Goal: Communication & Community: Share content

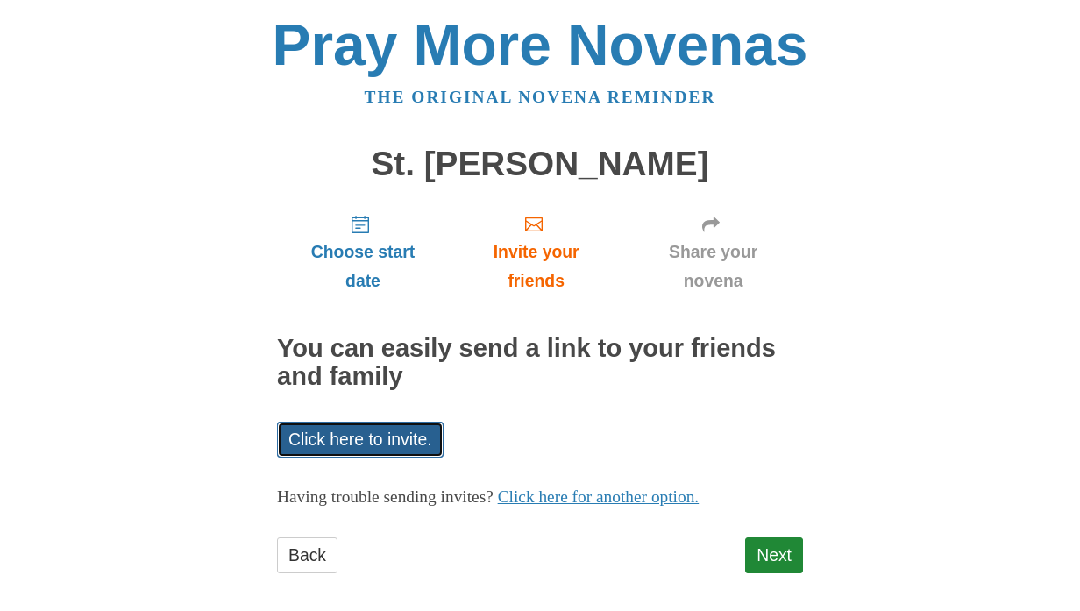
click at [374, 443] on link "Click here to invite." at bounding box center [360, 440] width 167 height 36
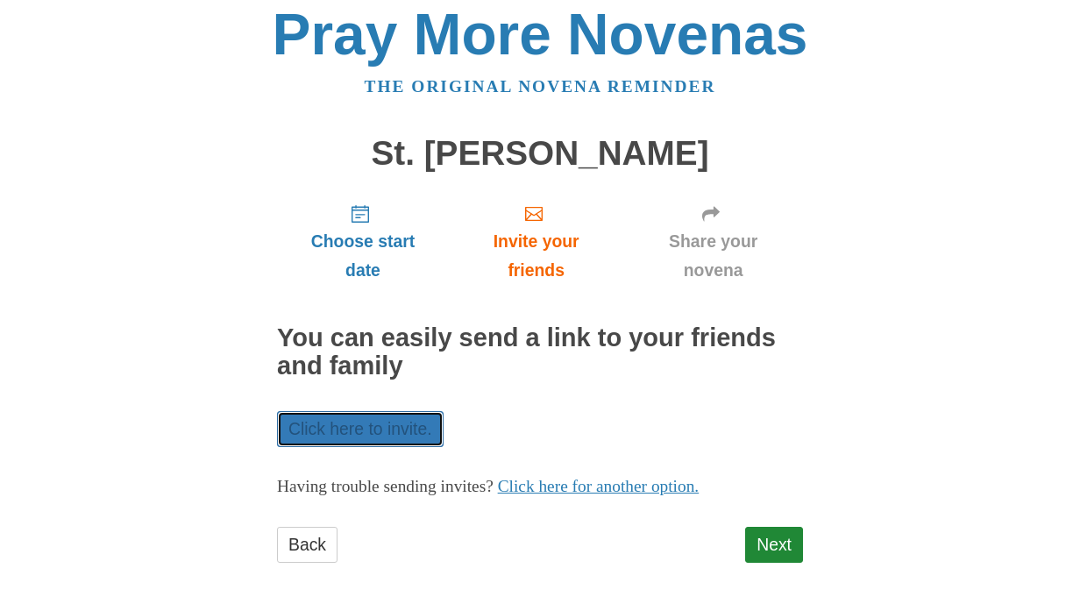
scroll to position [13, 0]
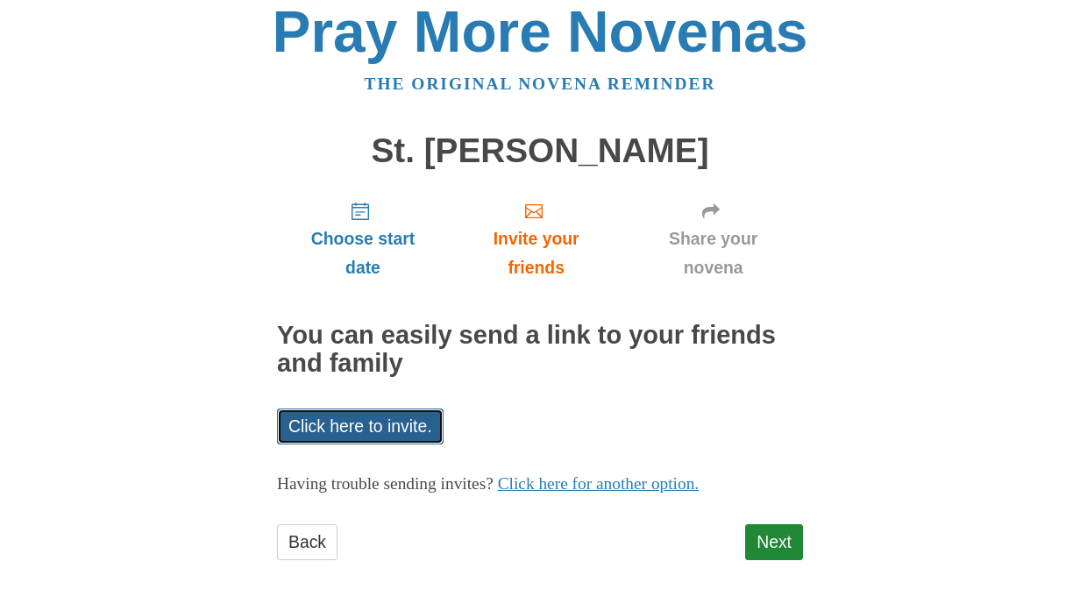
click at [388, 425] on link "Click here to invite." at bounding box center [360, 427] width 167 height 36
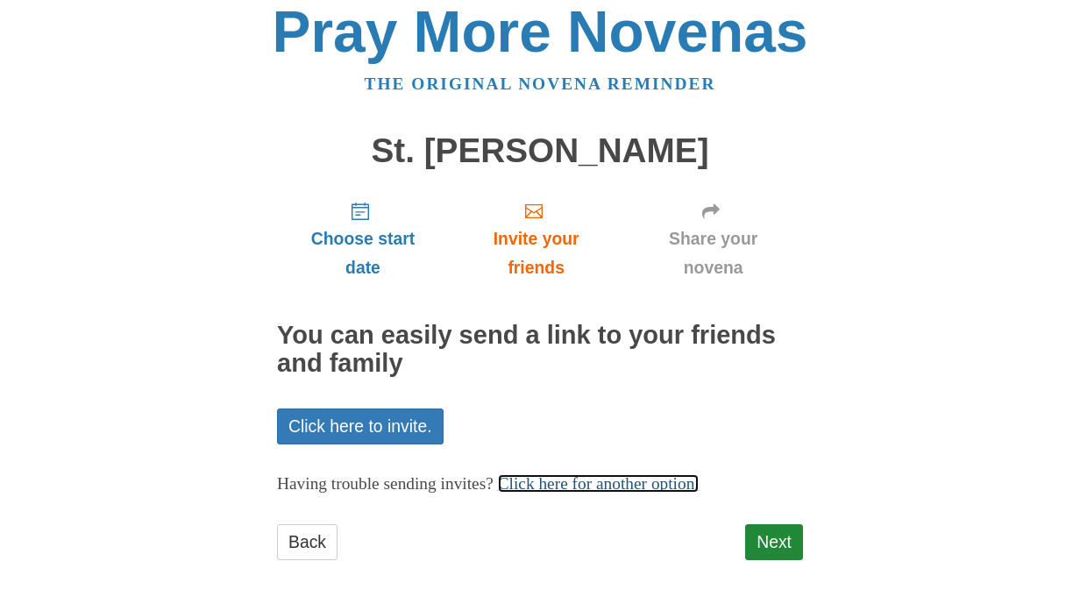
click at [700, 486] on link "Click here for another option." at bounding box center [599, 483] width 202 height 18
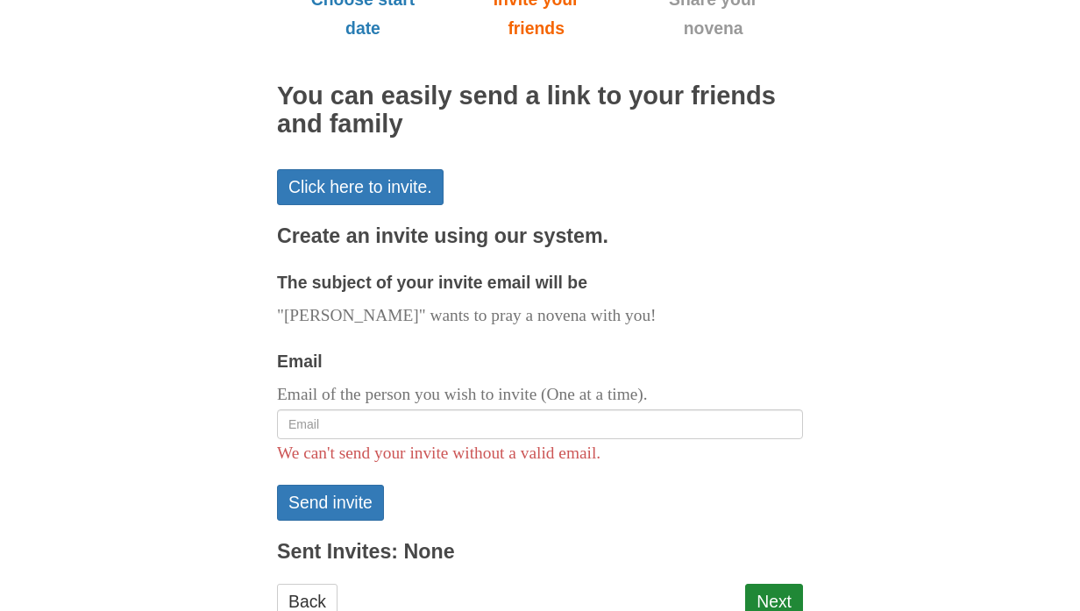
scroll to position [276, 0]
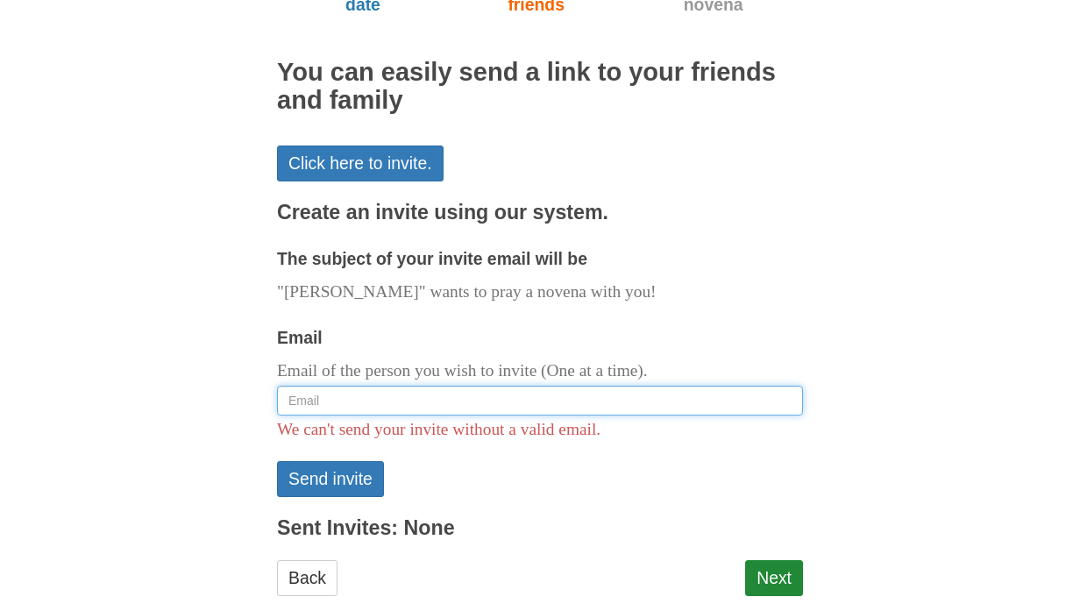
click at [701, 396] on input "Email" at bounding box center [540, 401] width 526 height 30
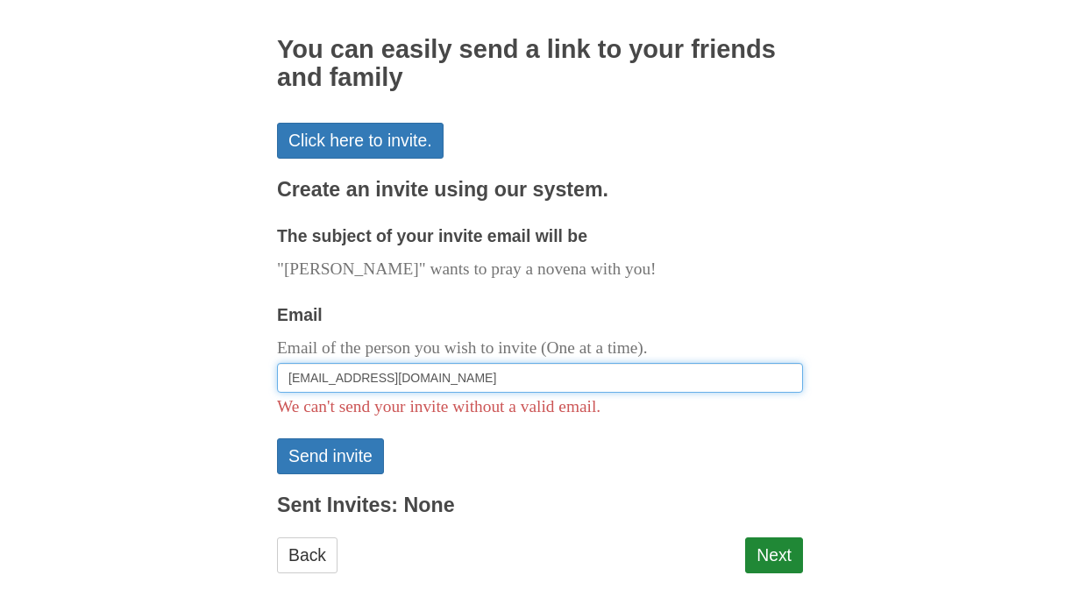
scroll to position [312, 0]
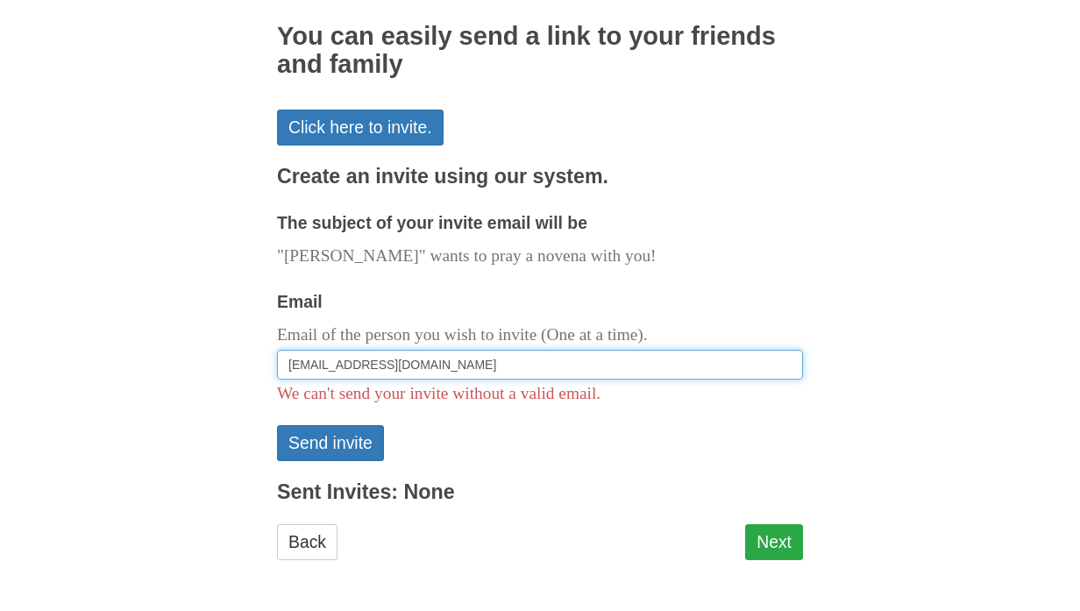
type input "akudrna@gmail.com"
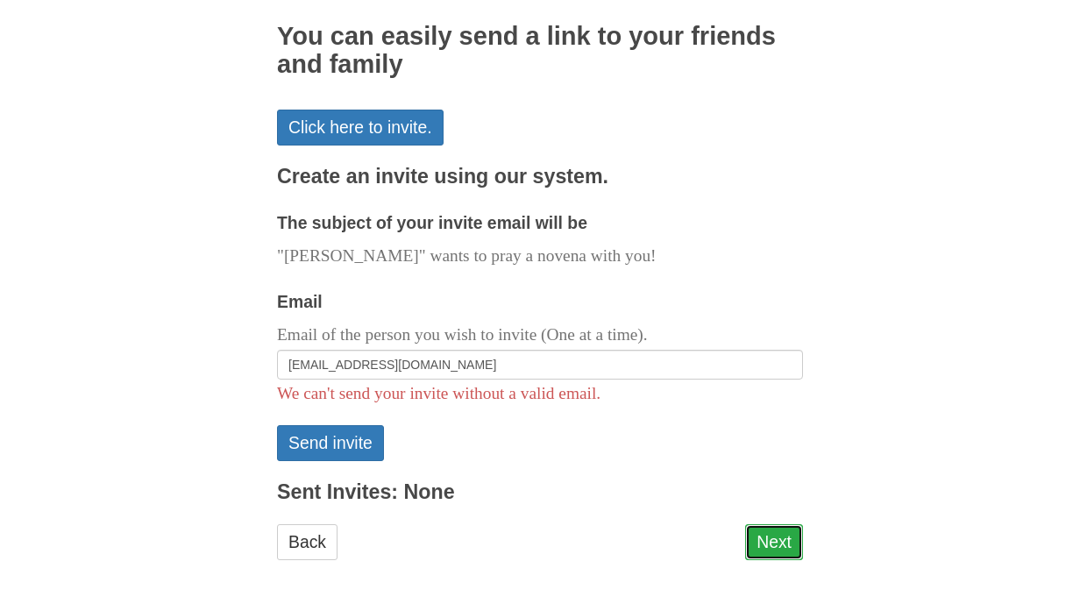
click at [776, 544] on link "Next" at bounding box center [774, 542] width 58 height 36
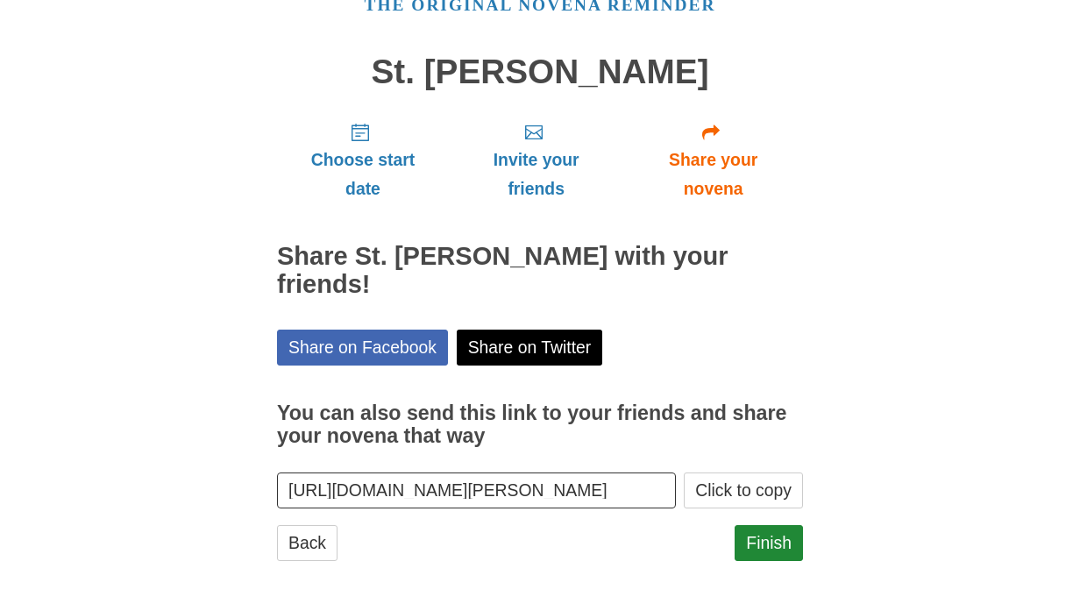
scroll to position [93, 0]
click at [762, 543] on link "Finish" at bounding box center [769, 542] width 68 height 36
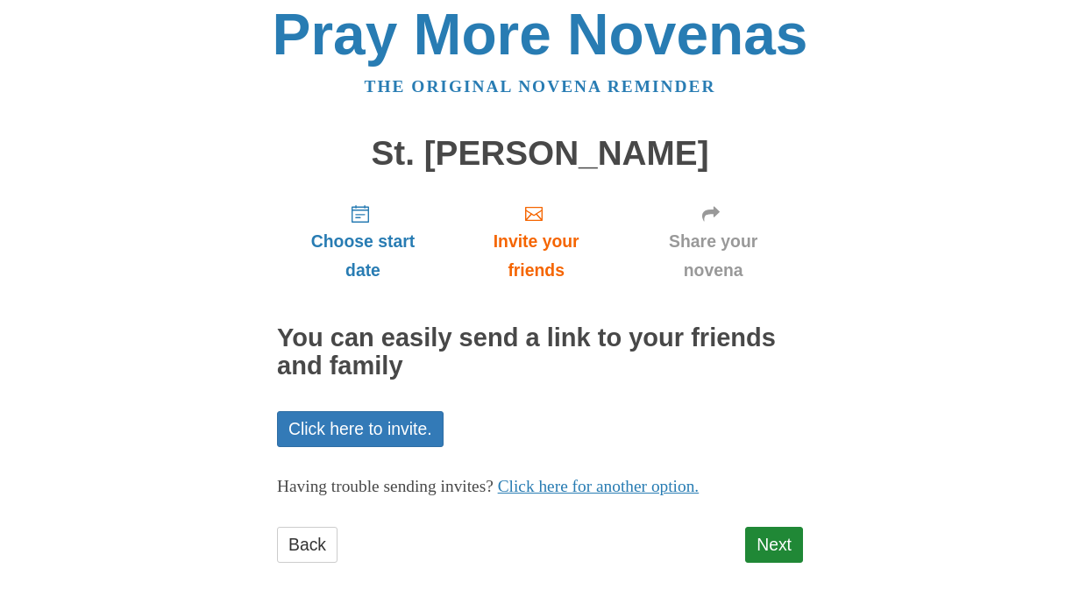
scroll to position [13, 0]
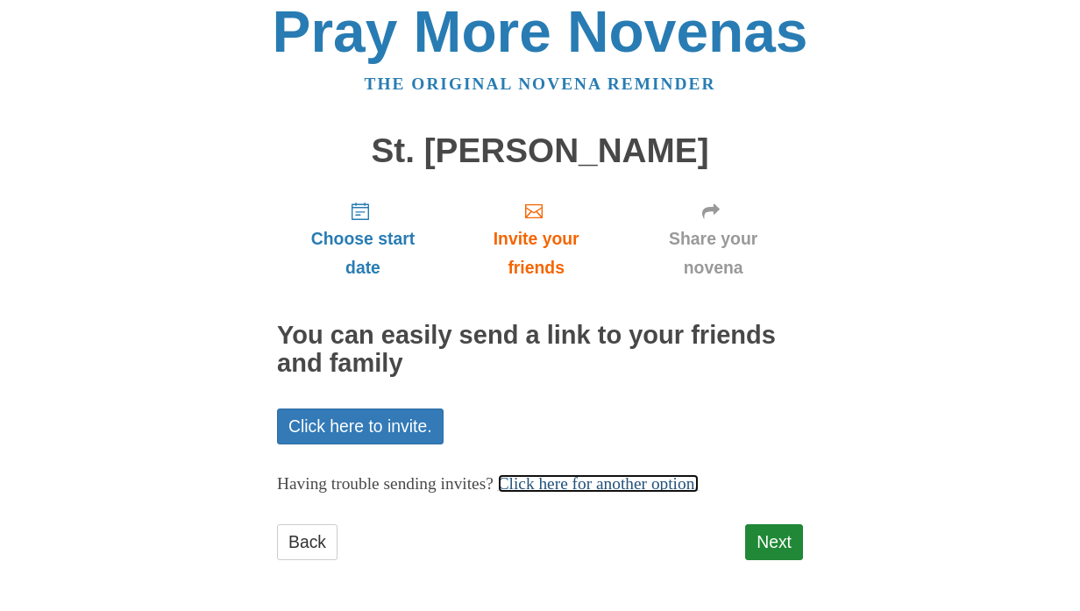
click at [666, 485] on link "Click here for another option." at bounding box center [599, 483] width 202 height 18
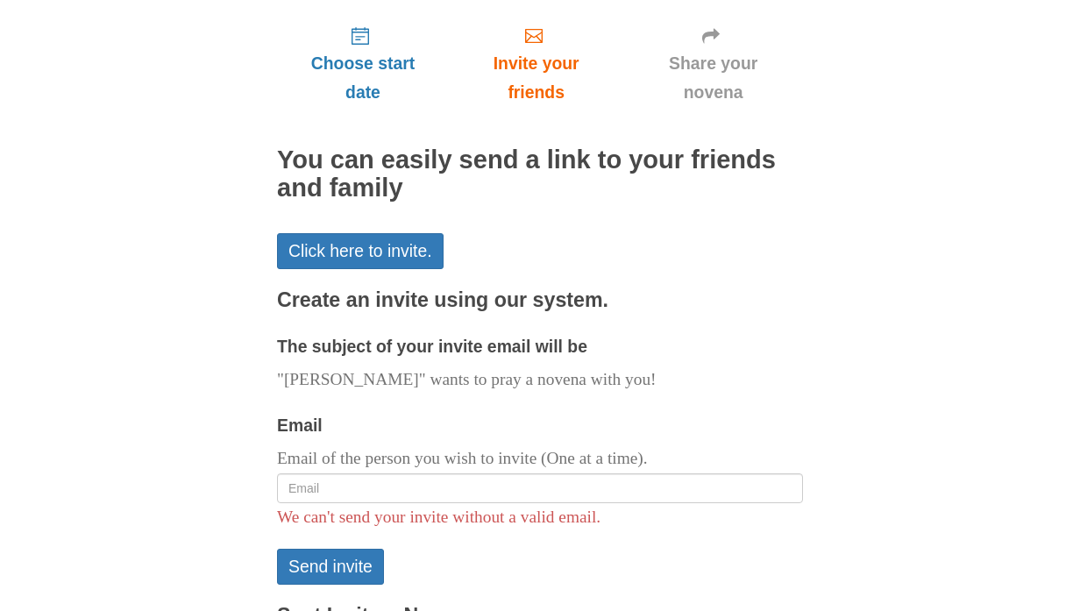
scroll to position [276, 0]
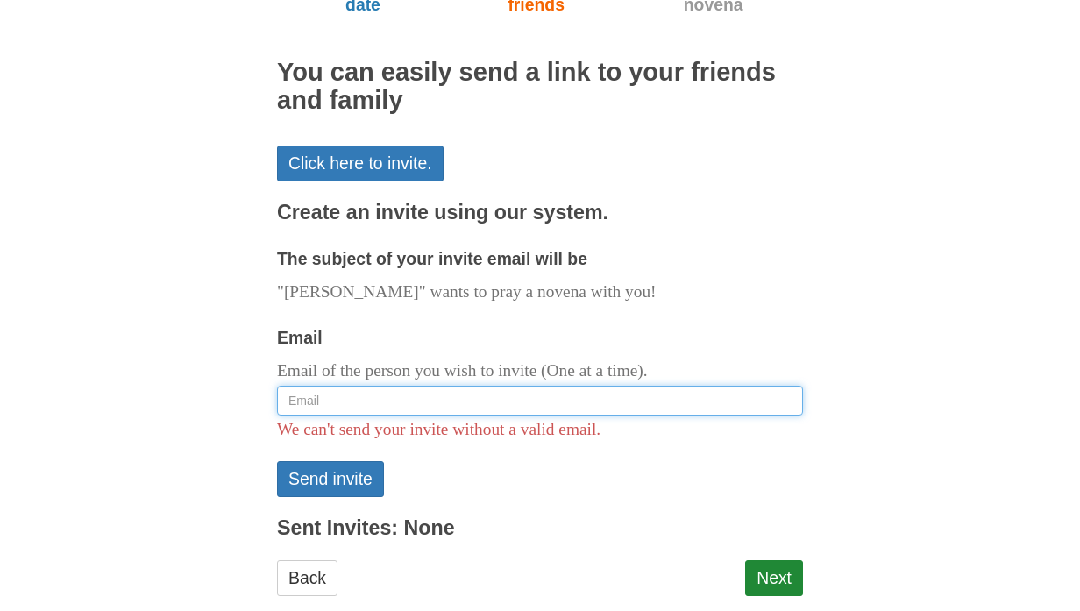
click at [551, 395] on input "Email" at bounding box center [540, 401] width 526 height 30
type input "[EMAIL_ADDRESS][DOMAIN_NAME]"
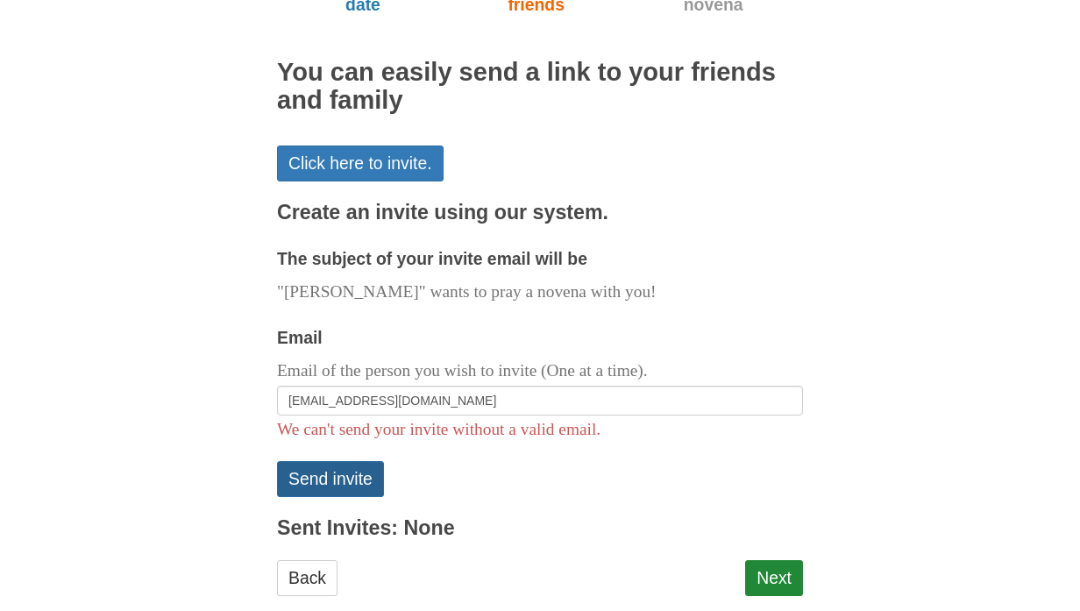
click at [366, 481] on button "Send invite" at bounding box center [330, 479] width 107 height 36
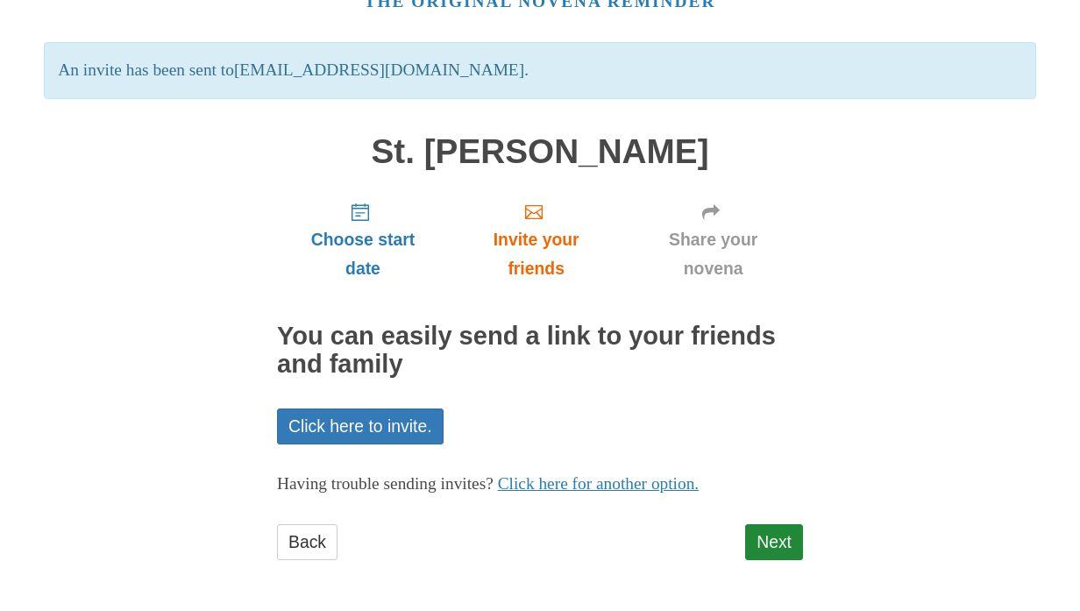
scroll to position [96, 0]
click at [786, 546] on link "Next" at bounding box center [774, 541] width 58 height 36
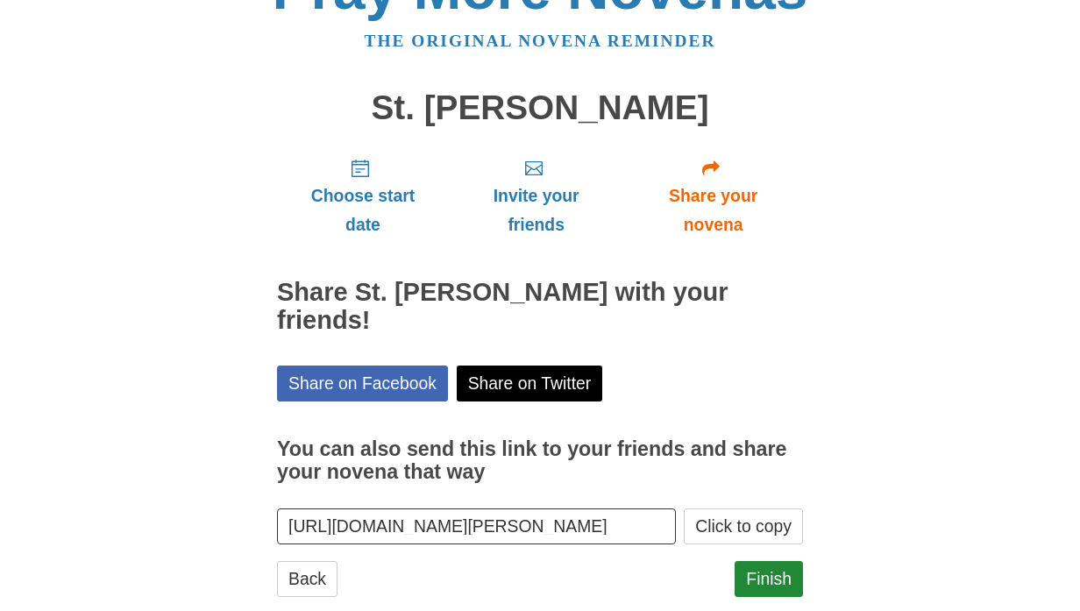
scroll to position [88, 0]
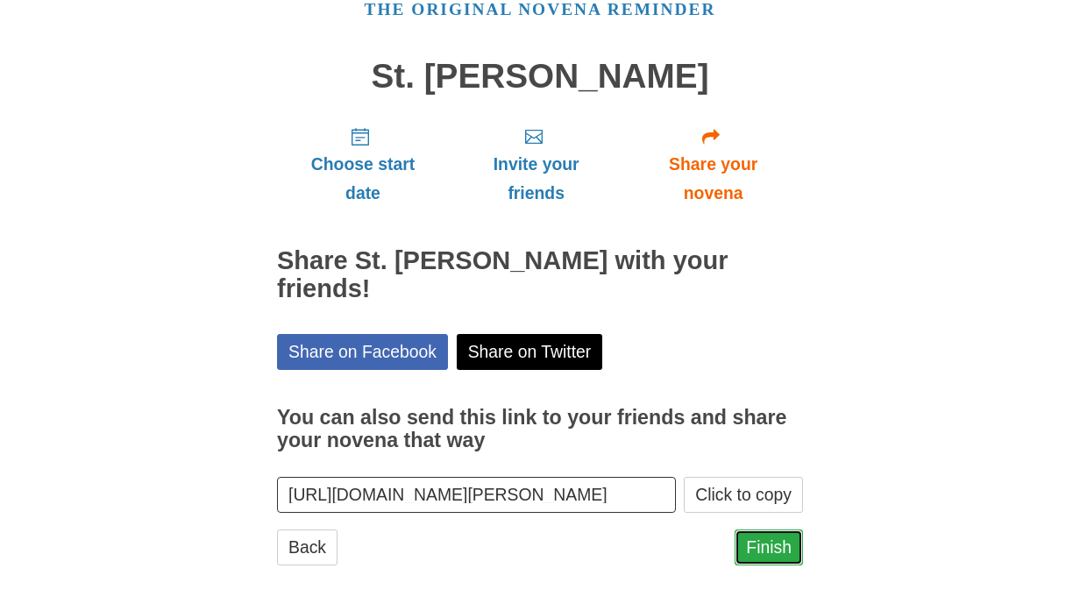
click at [781, 549] on link "Finish" at bounding box center [769, 548] width 68 height 36
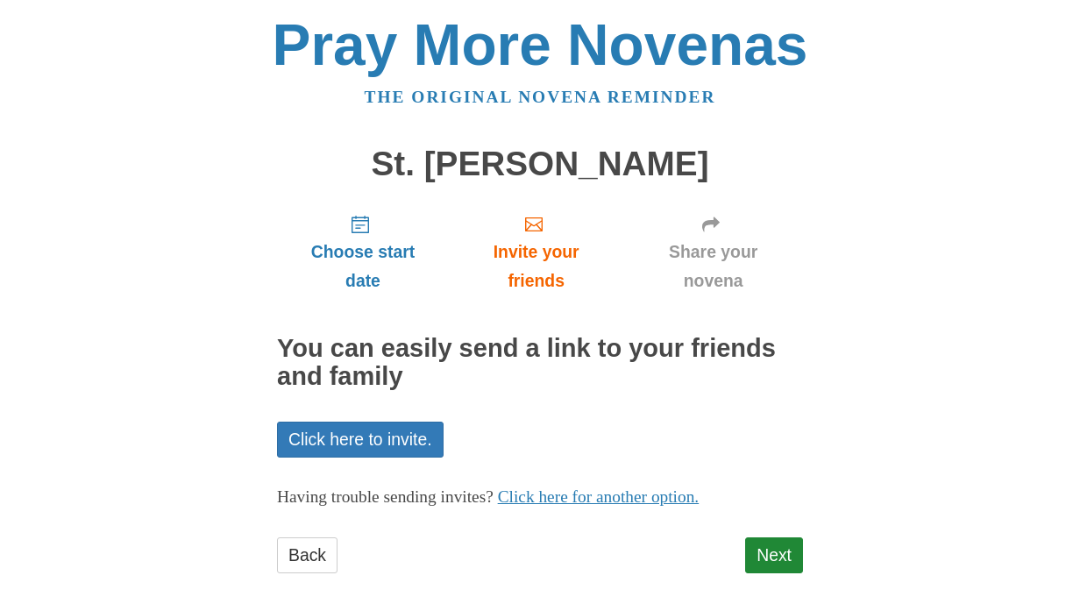
scroll to position [13, 0]
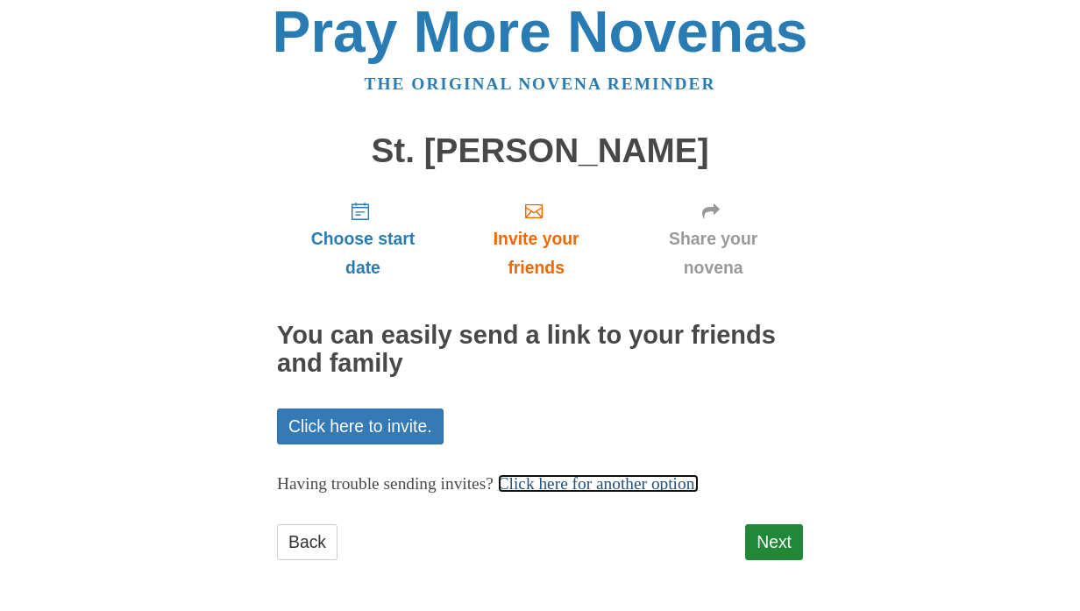
click at [693, 485] on link "Click here for another option." at bounding box center [599, 483] width 202 height 18
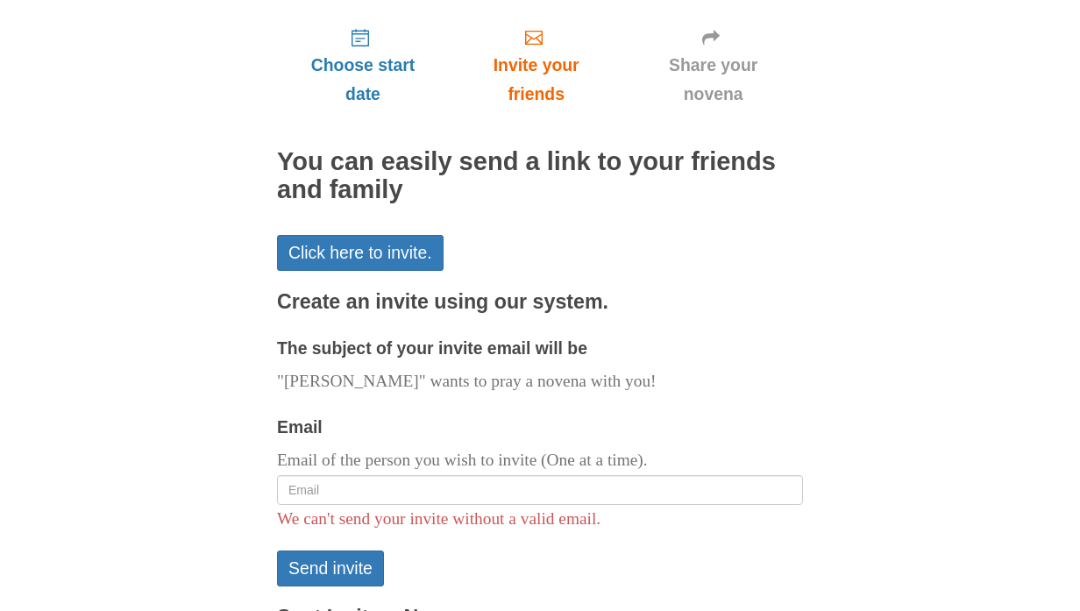
scroll to position [189, 0]
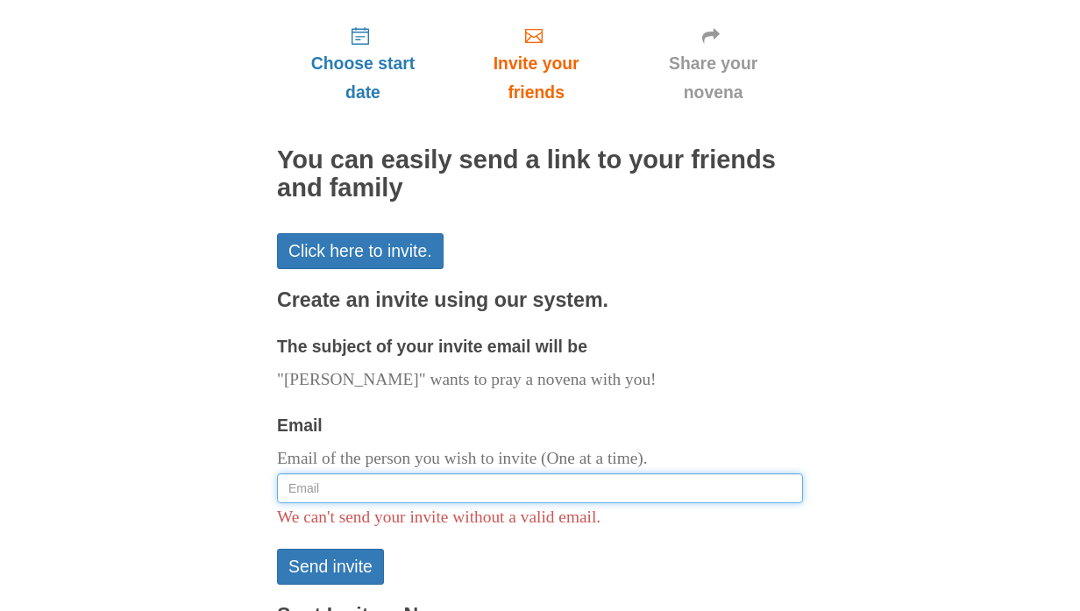
click at [489, 486] on input "Email" at bounding box center [540, 488] width 526 height 30
type input "[EMAIL_ADDRESS][DOMAIN_NAME]"
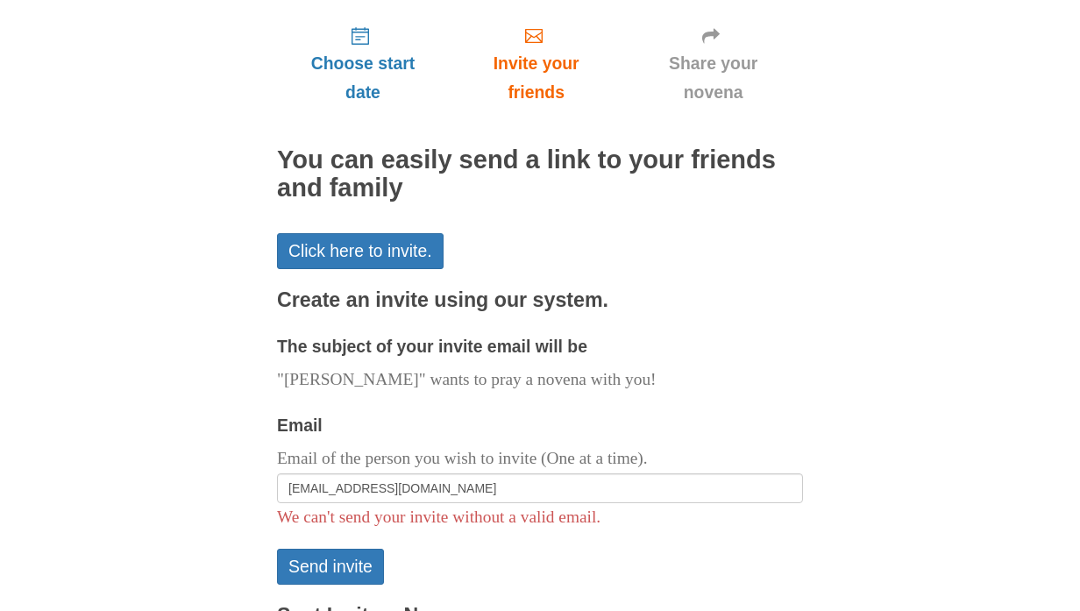
click at [971, 408] on div "Pray More Novenas The original novena reminder St. [PERSON_NAME] Choose start d…" at bounding box center [540, 272] width 1026 height 923
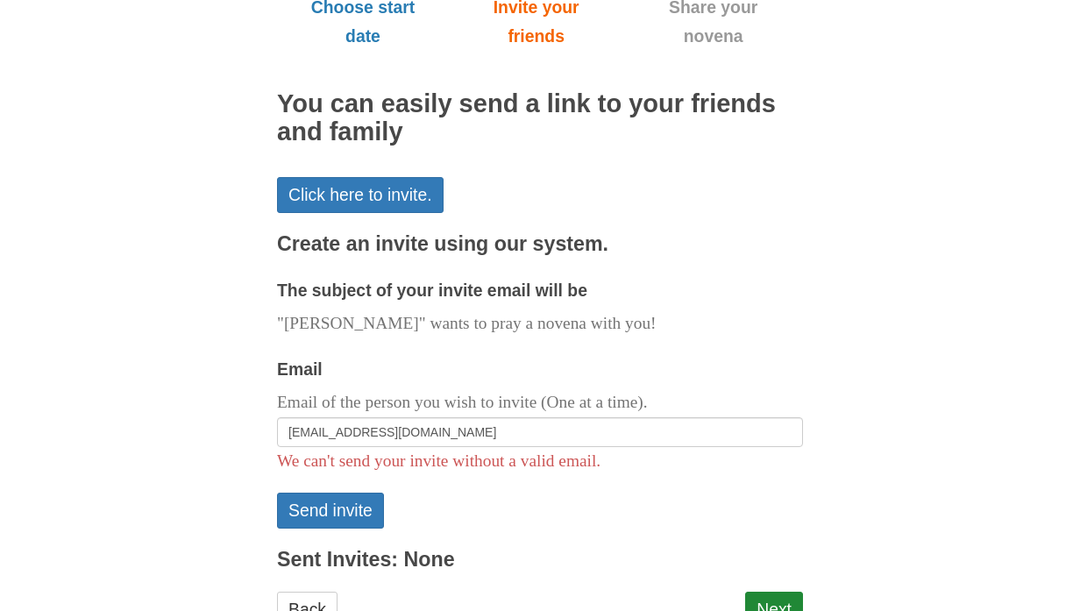
scroll to position [276, 0]
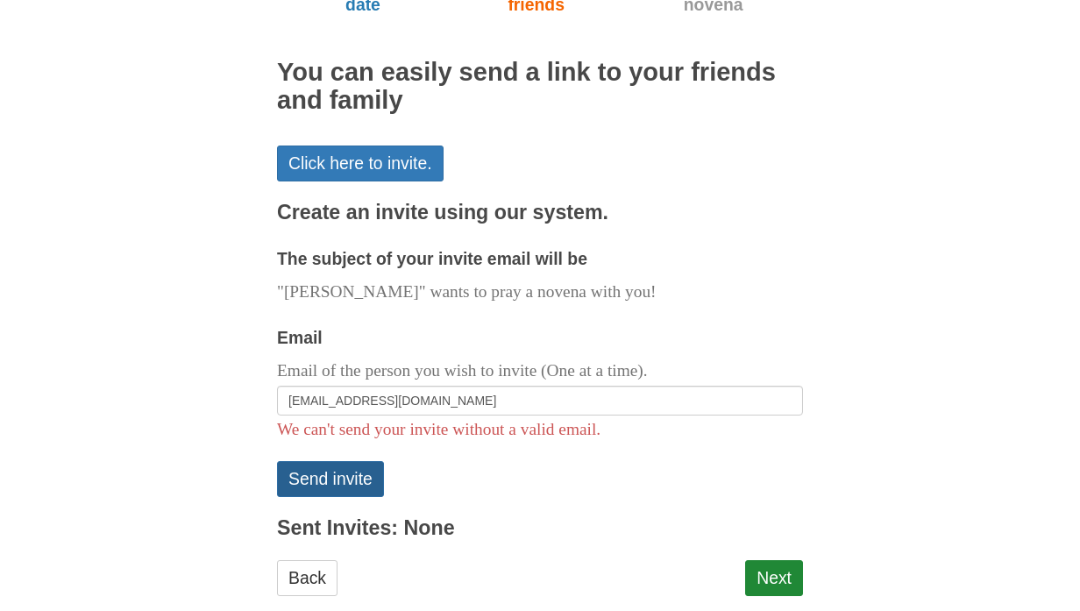
click at [353, 483] on button "Send invite" at bounding box center [330, 479] width 107 height 36
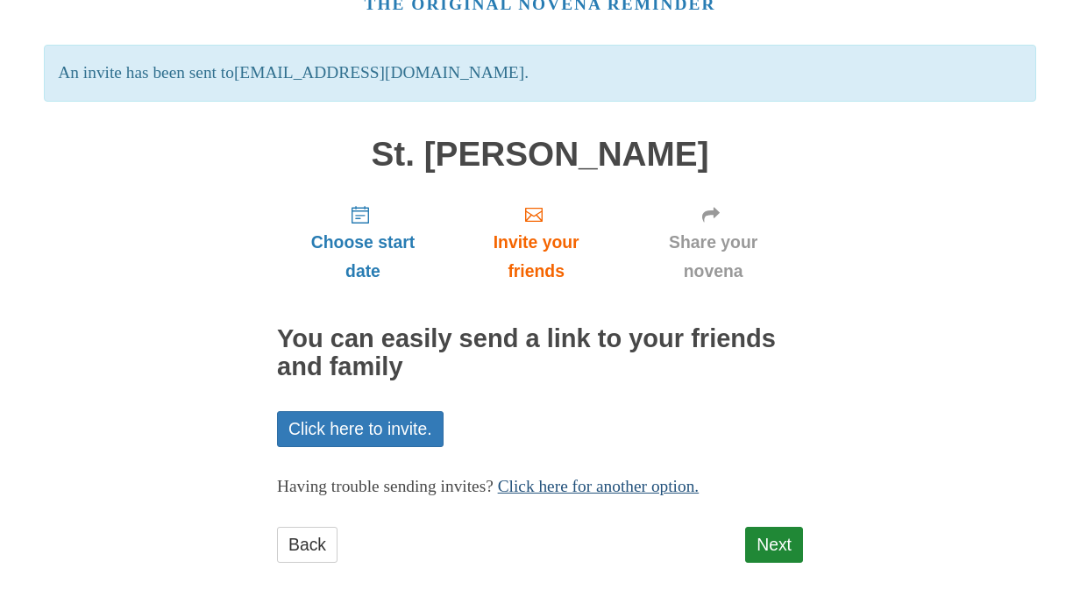
scroll to position [96, 0]
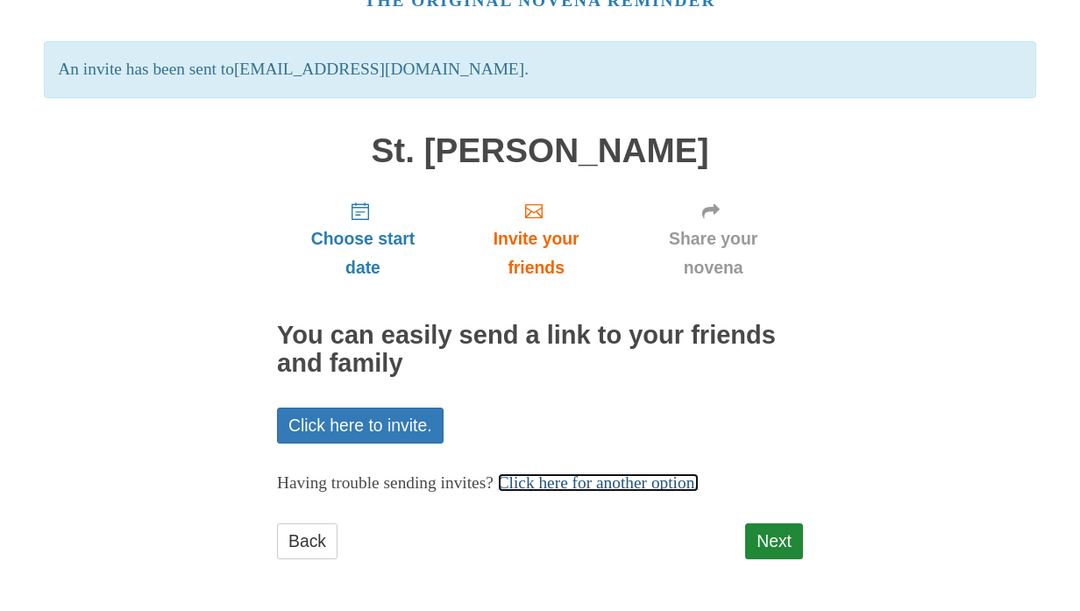
click at [586, 480] on link "Click here for another option." at bounding box center [599, 482] width 202 height 18
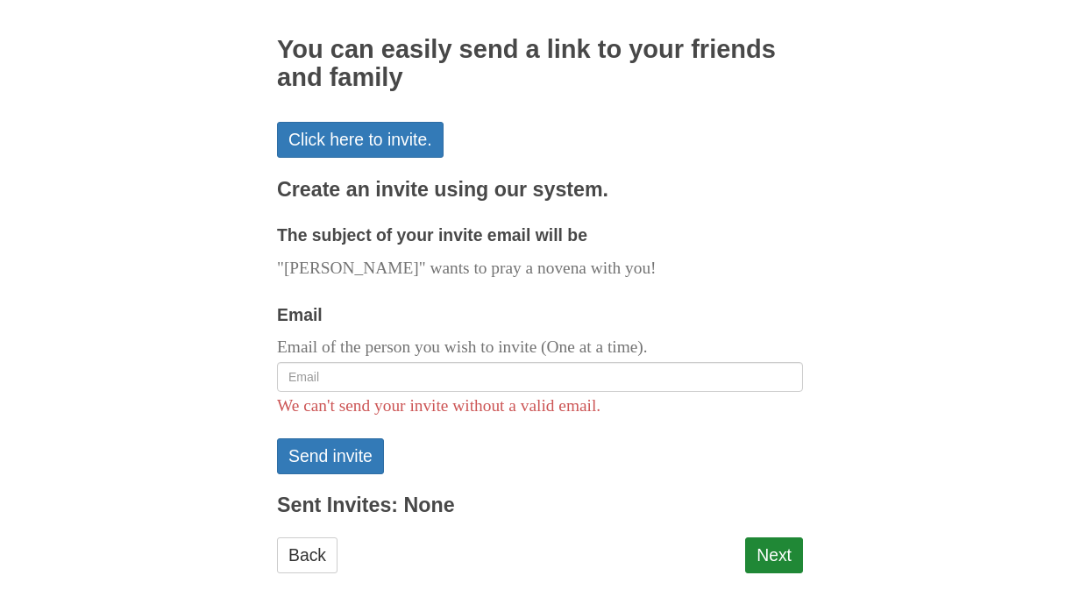
scroll to position [395, 0]
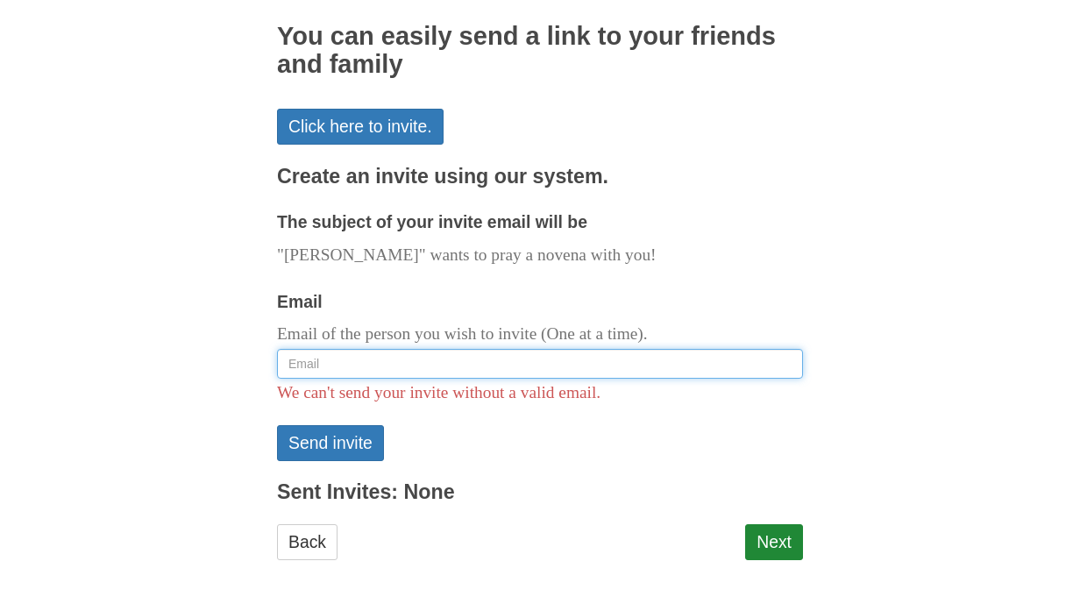
click at [351, 361] on input "Email" at bounding box center [540, 364] width 526 height 30
type input "akudrna@gmail.com"
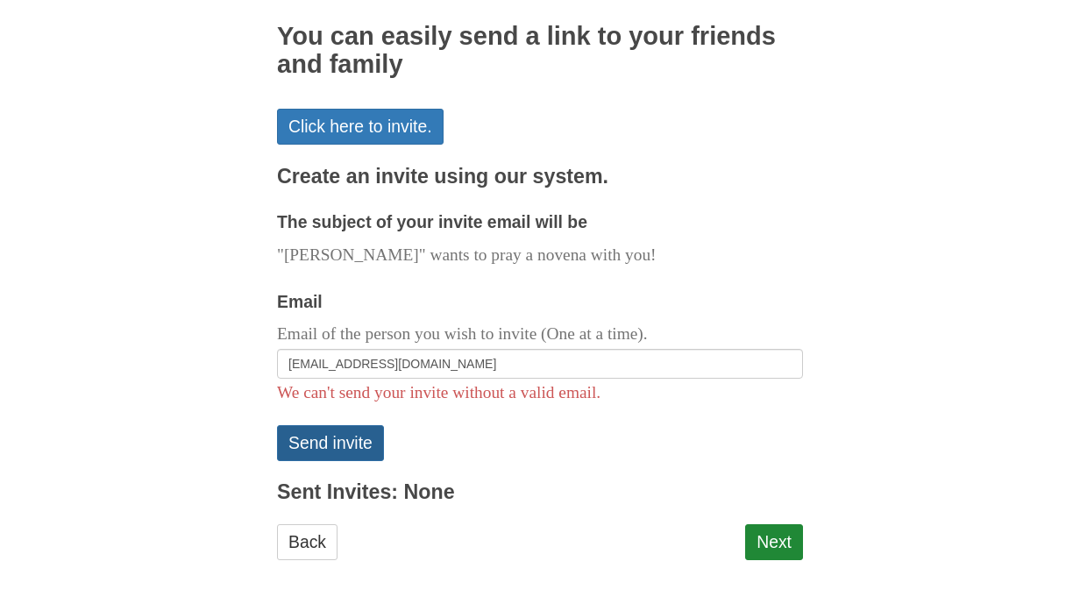
click at [352, 438] on button "Send invite" at bounding box center [330, 443] width 107 height 36
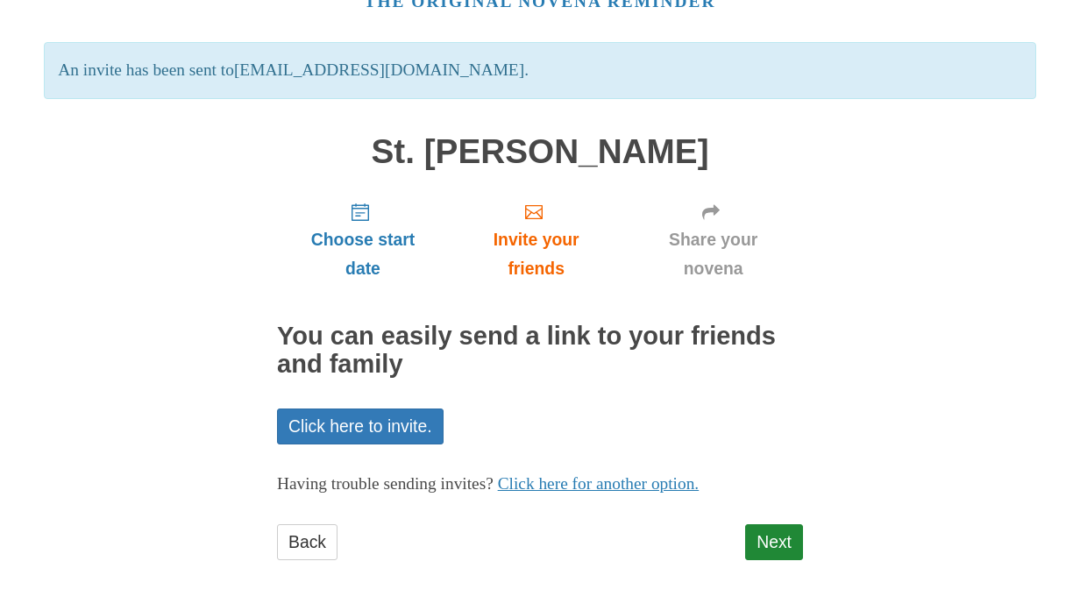
scroll to position [96, 0]
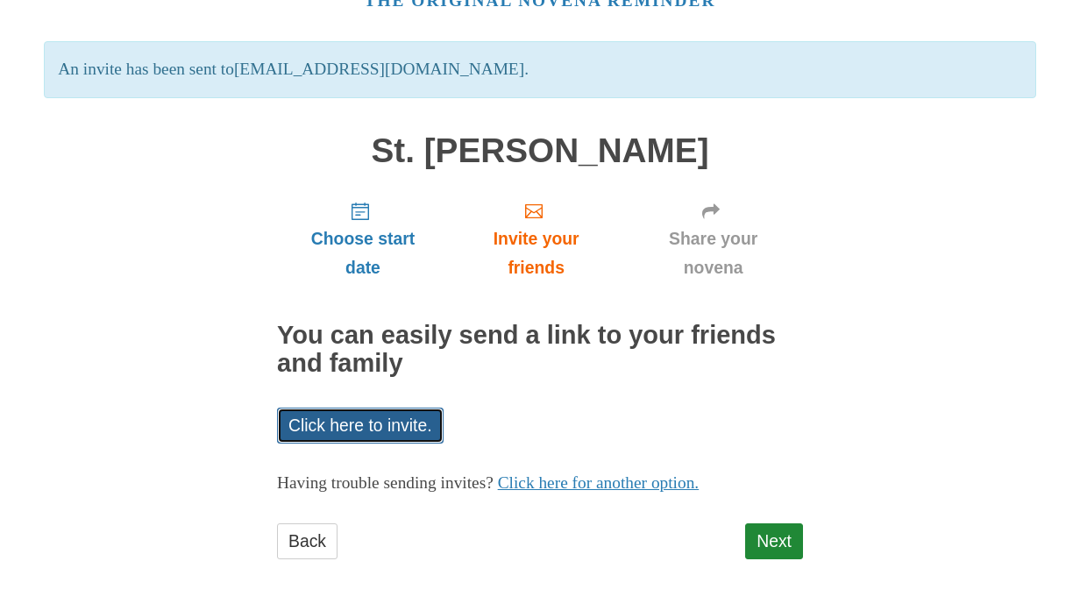
click at [415, 426] on link "Click here to invite." at bounding box center [360, 426] width 167 height 36
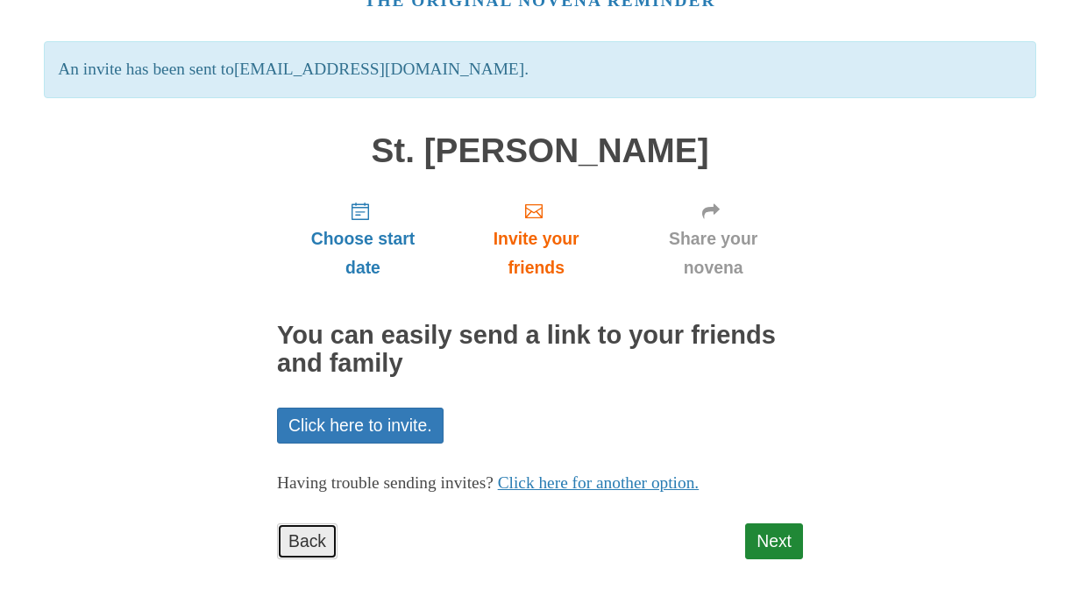
click at [305, 541] on link "Back" at bounding box center [307, 541] width 60 height 36
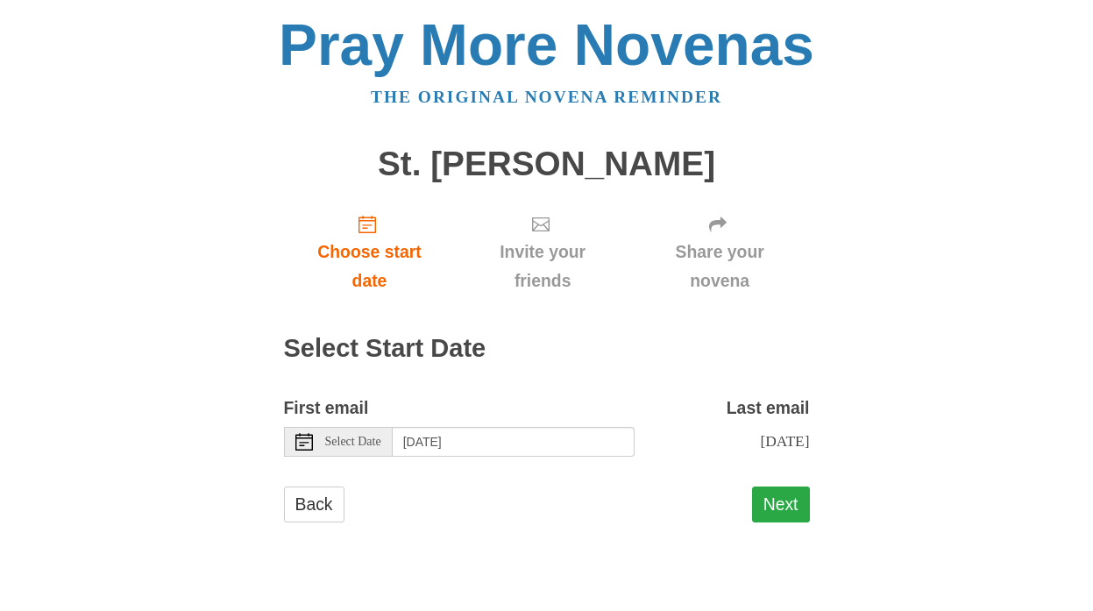
click at [767, 496] on button "Next" at bounding box center [781, 505] width 58 height 36
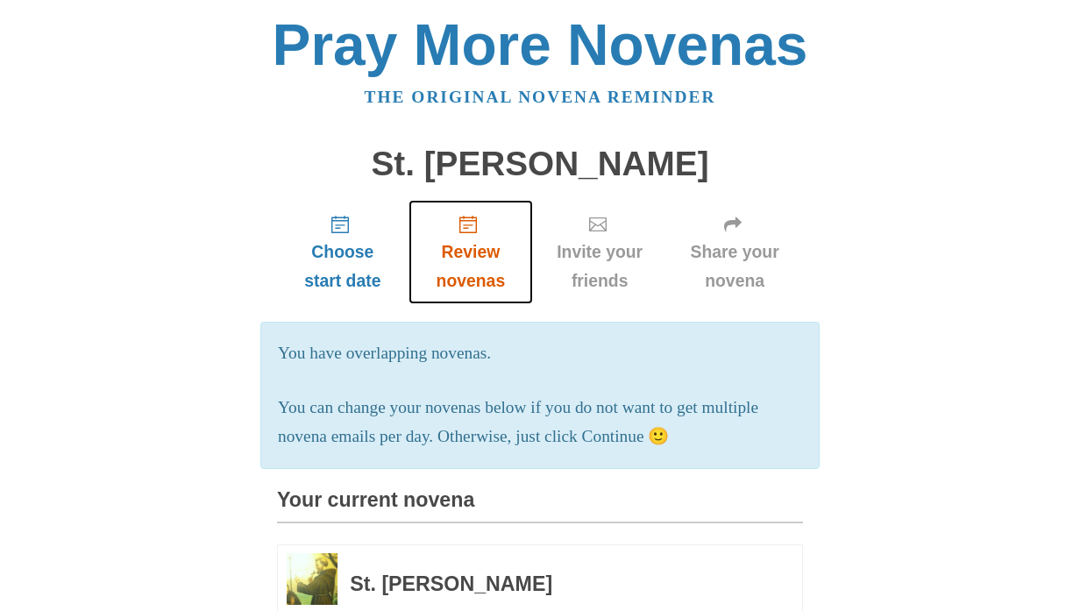
click at [479, 247] on span "Review novenas" at bounding box center [470, 267] width 89 height 58
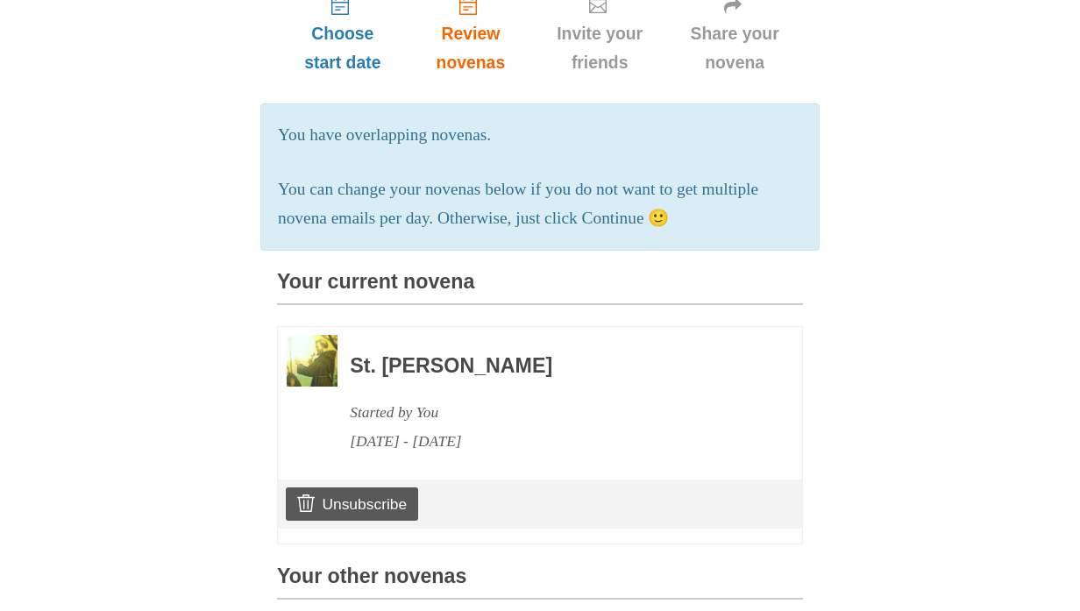
scroll to position [263, 0]
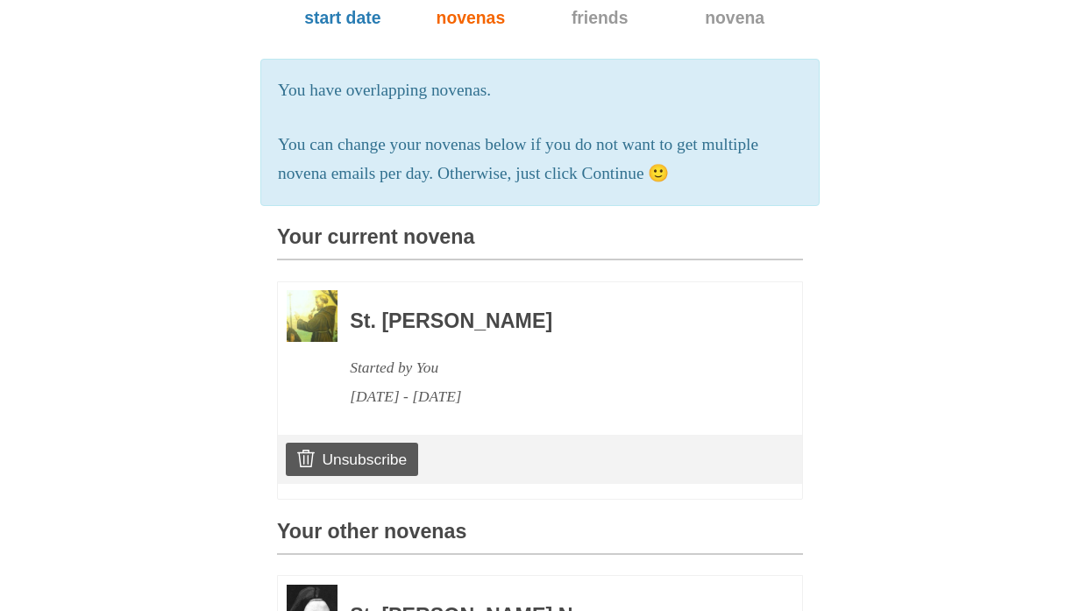
click at [590, 372] on div "St. [PERSON_NAME] Started by You [DATE] - [DATE]" at bounding box center [552, 350] width 405 height 121
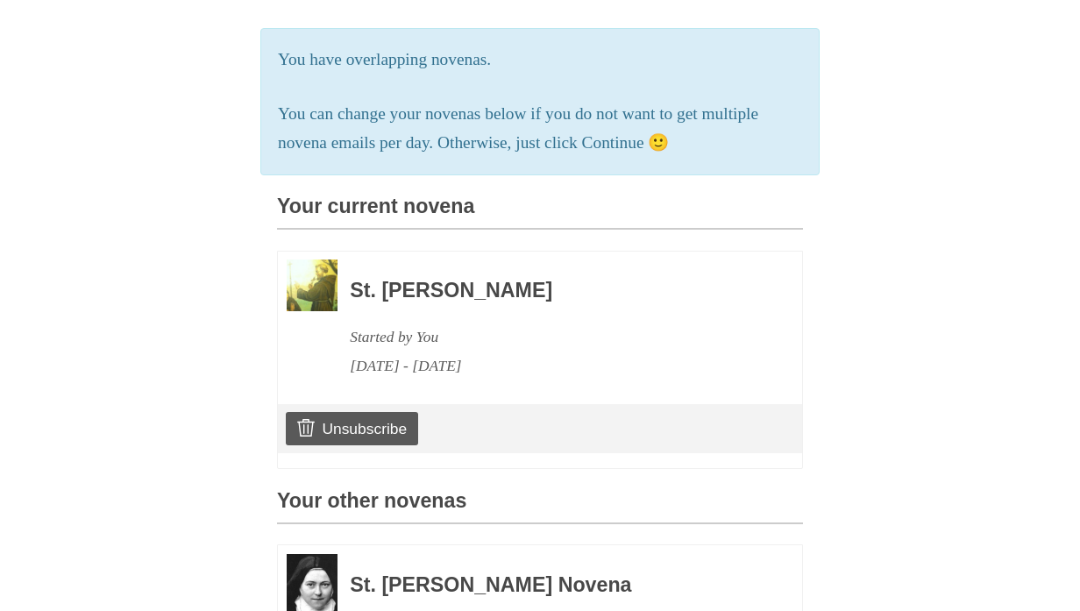
scroll to position [351, 0]
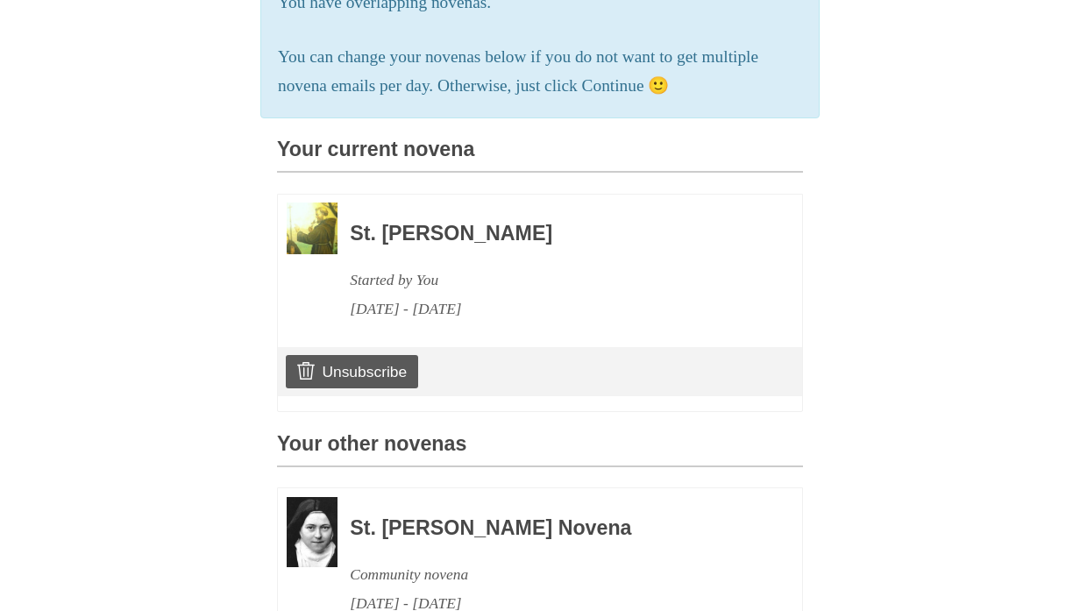
click at [448, 246] on h3 "St. [PERSON_NAME]" at bounding box center [552, 234] width 405 height 23
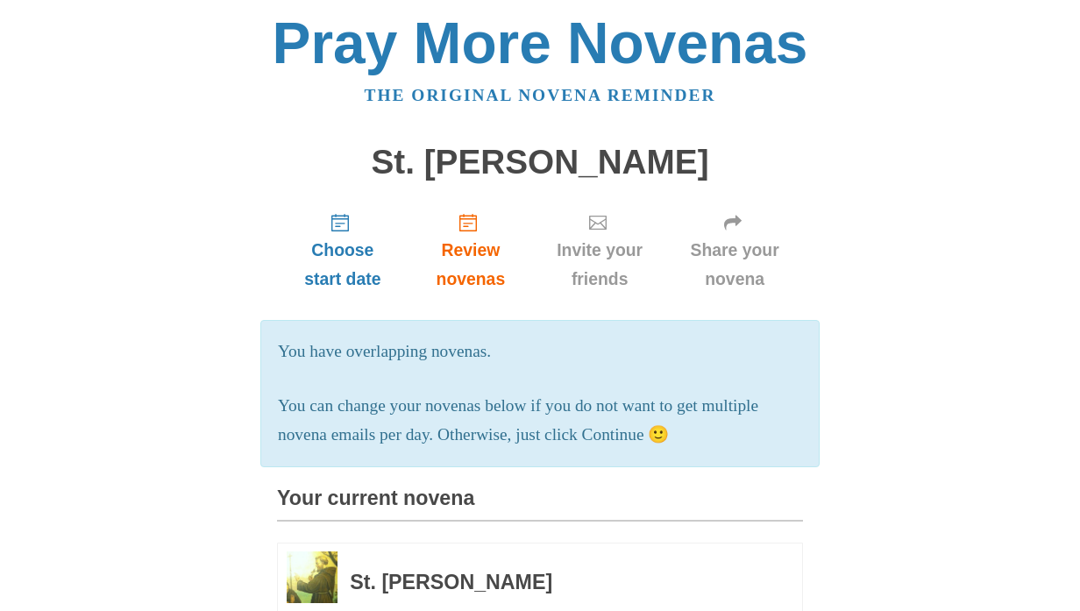
scroll to position [0, 0]
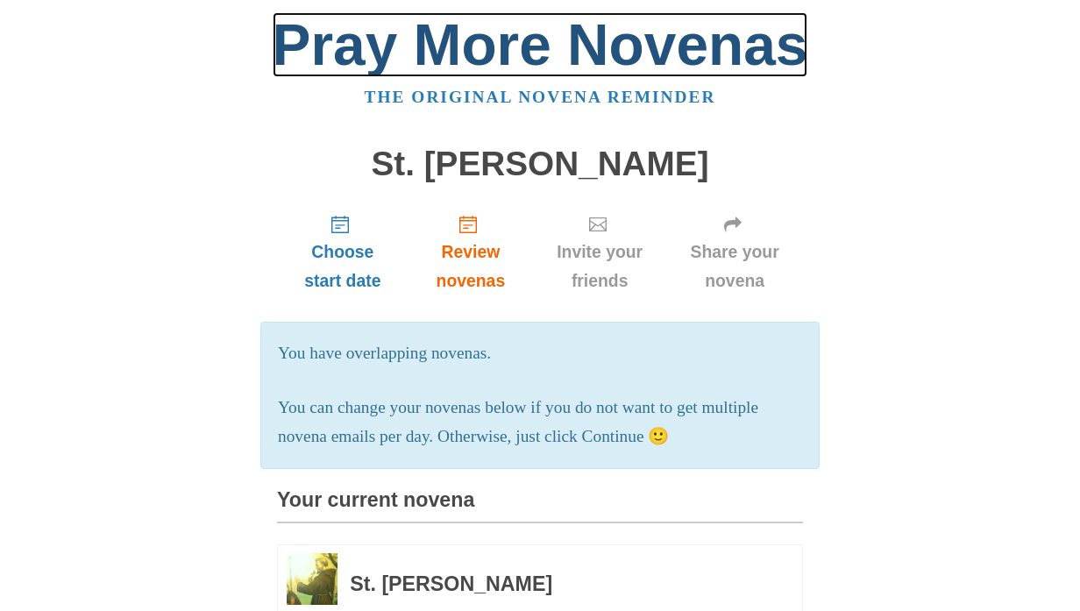
click at [489, 49] on link "Pray More Novenas" at bounding box center [541, 44] width 536 height 65
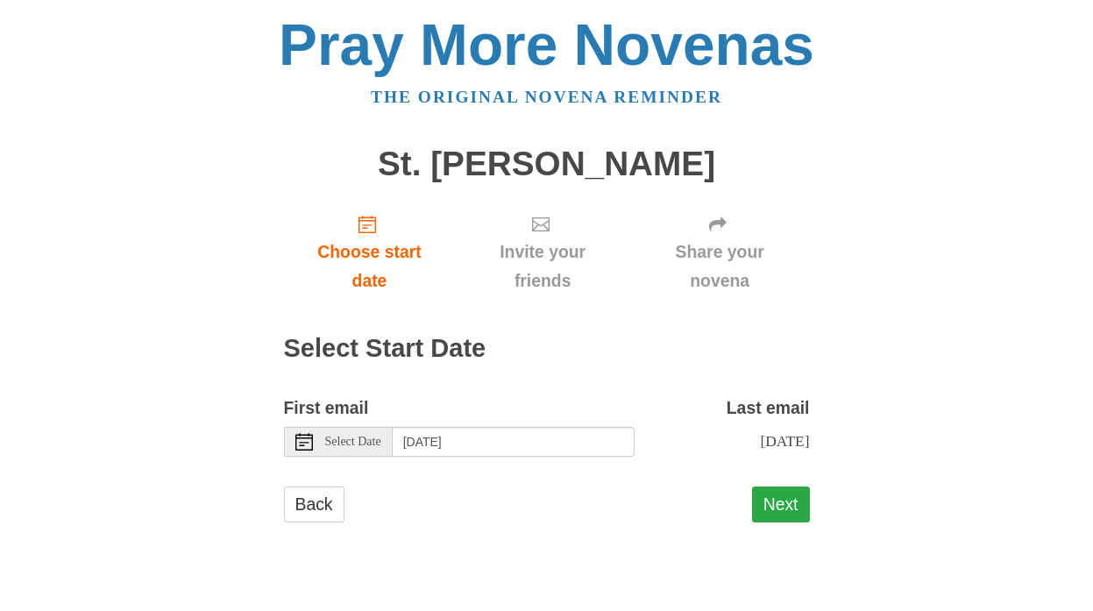
click at [780, 509] on button "Next" at bounding box center [781, 505] width 58 height 36
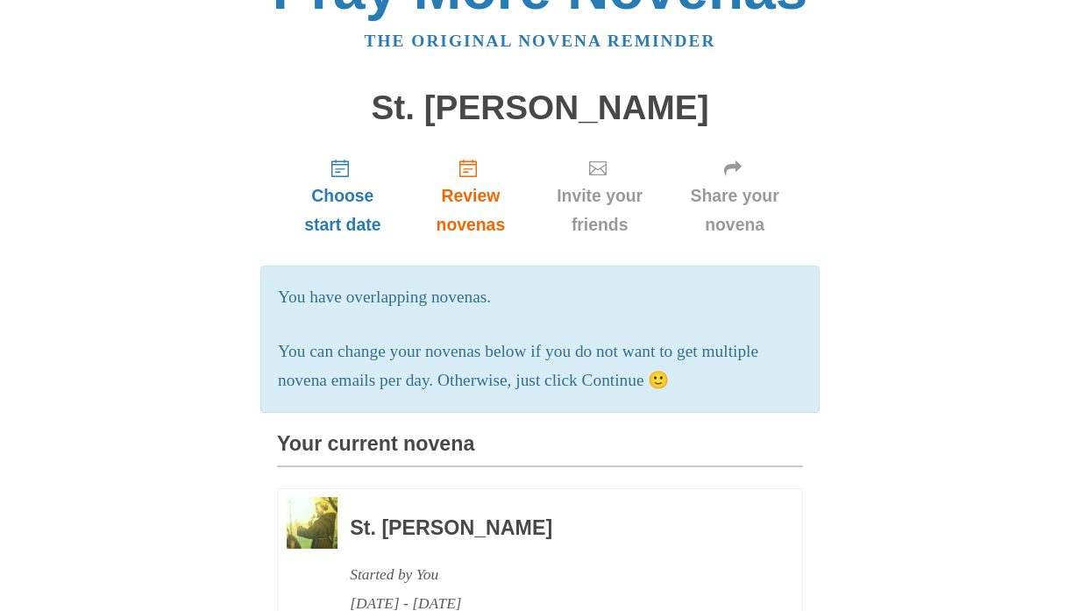
scroll to position [88, 0]
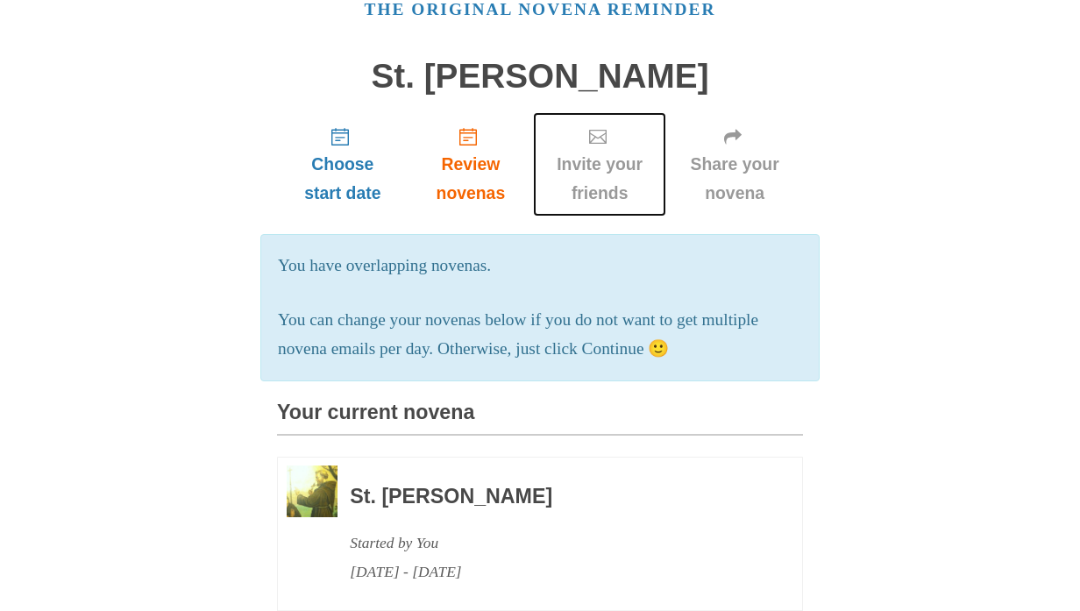
click at [609, 174] on span "Invite your friends" at bounding box center [600, 179] width 98 height 58
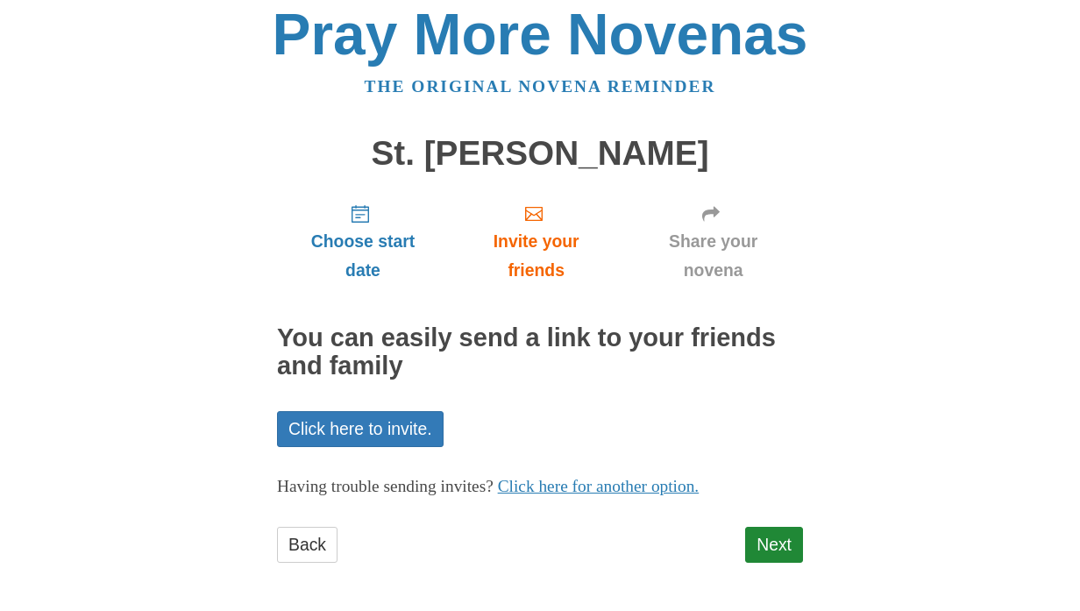
scroll to position [13, 0]
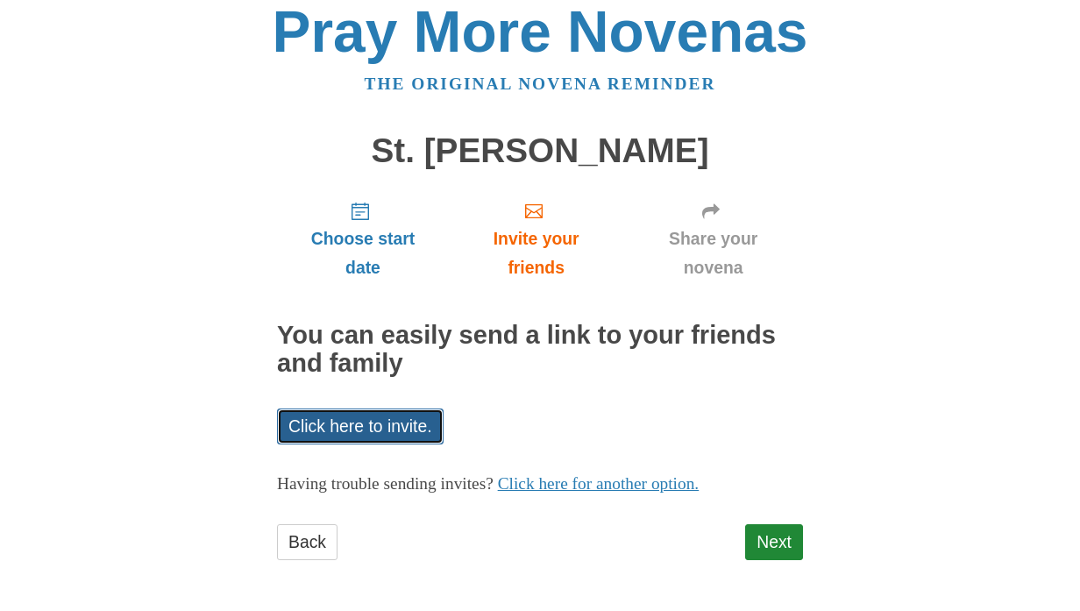
click at [419, 432] on link "Click here to invite." at bounding box center [360, 427] width 167 height 36
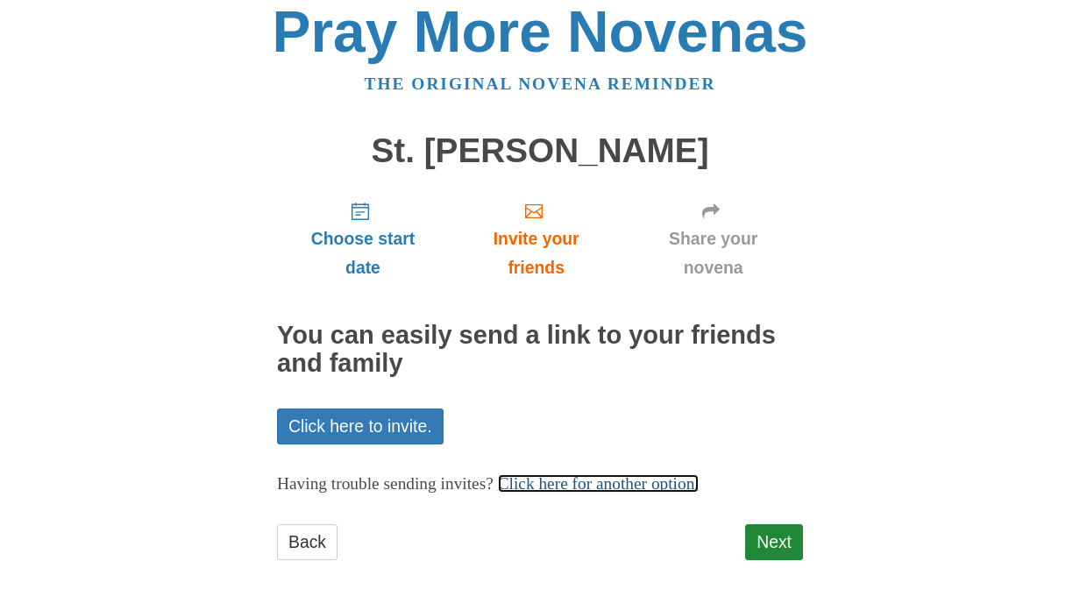
click at [639, 479] on link "Click here for another option." at bounding box center [599, 483] width 202 height 18
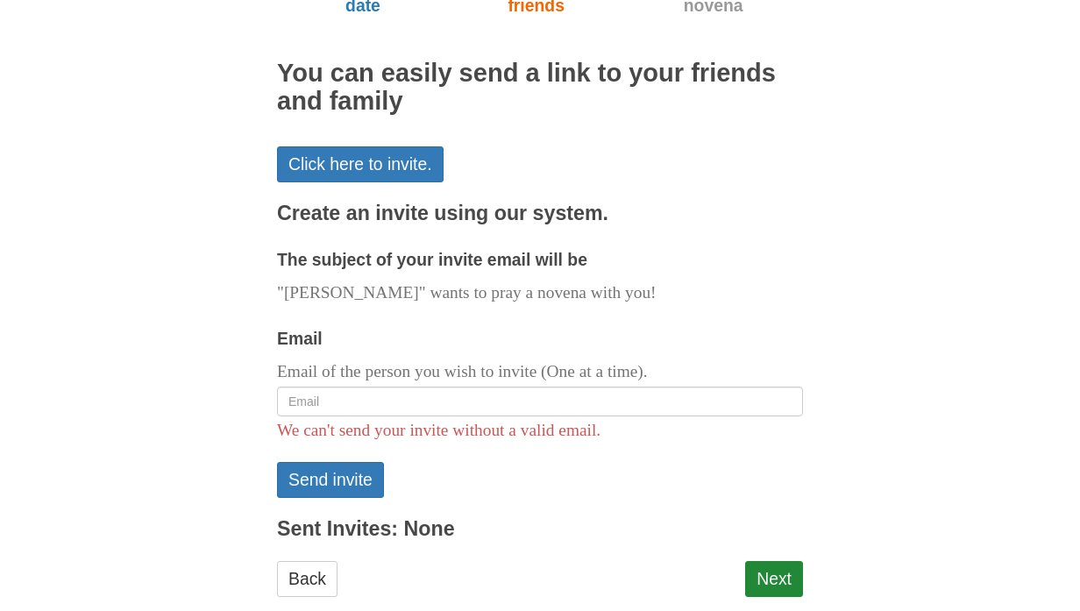
scroll to position [276, 0]
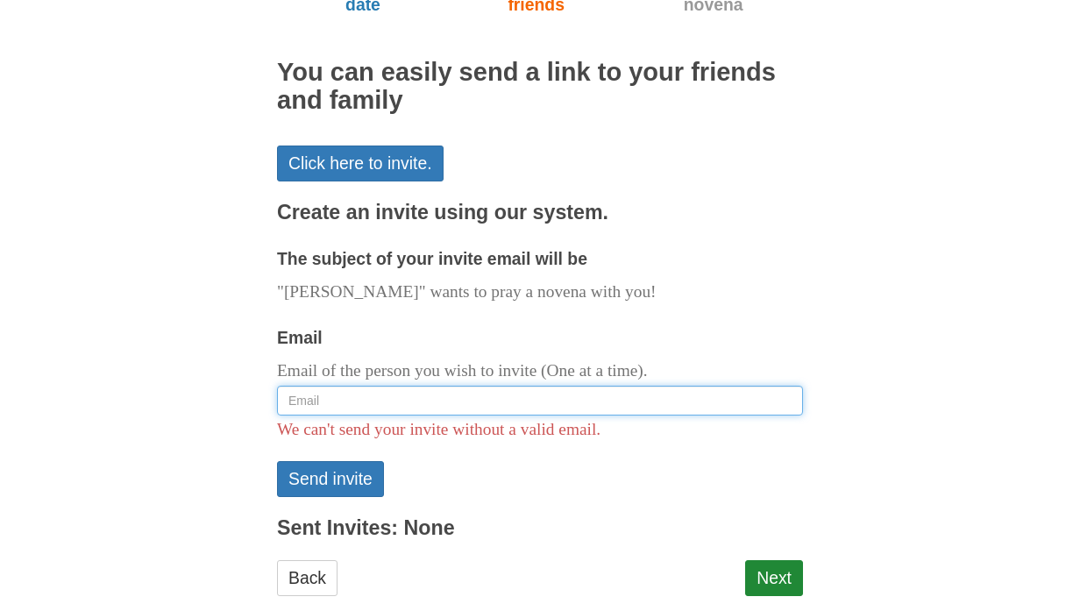
click at [456, 402] on input "Email" at bounding box center [540, 401] width 526 height 30
type input "[EMAIL_ADDRESS][DOMAIN_NAME]"
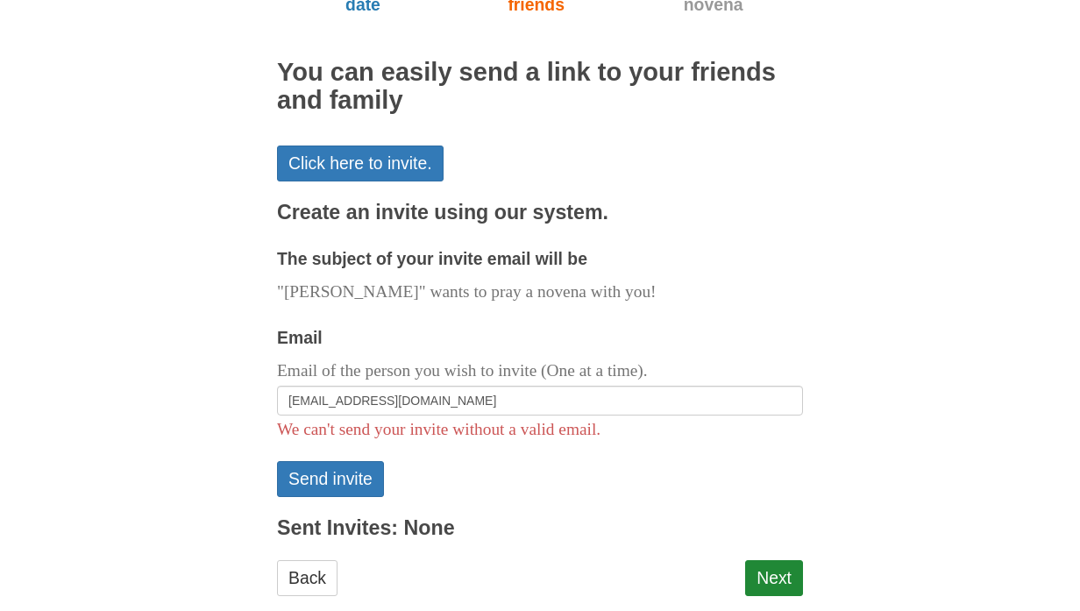
click at [803, 452] on div "Pray More Novenas The original novena reminder St. Francis Novena Choose start …" at bounding box center [540, 185] width 1026 height 923
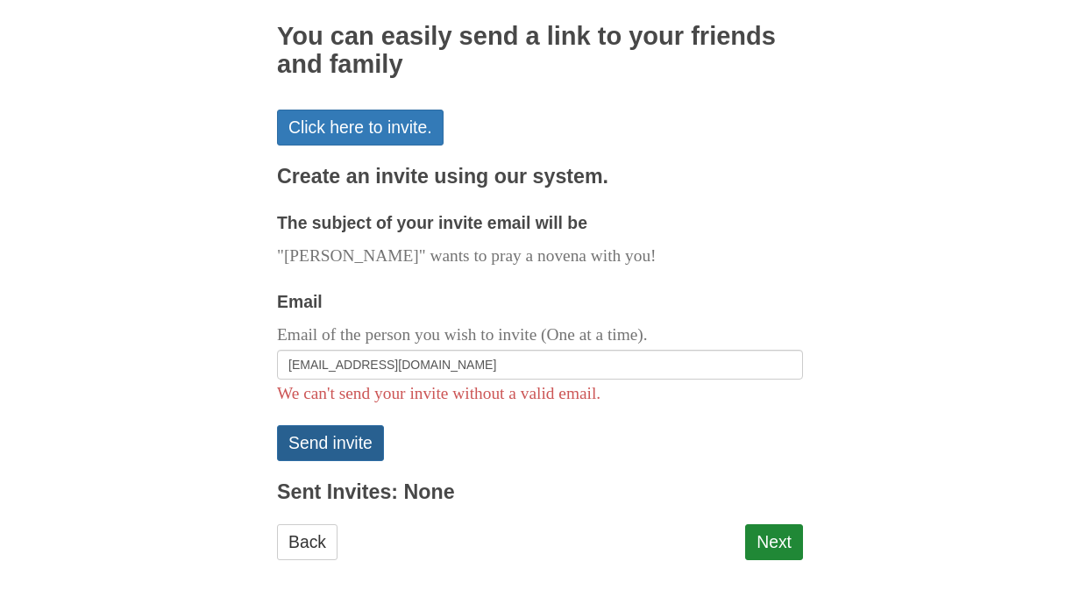
click at [356, 445] on button "Send invite" at bounding box center [330, 443] width 107 height 36
